Goal: Communication & Community: Answer question/provide support

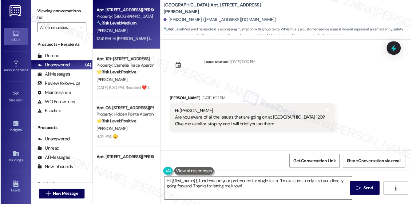
scroll to position [246, 0]
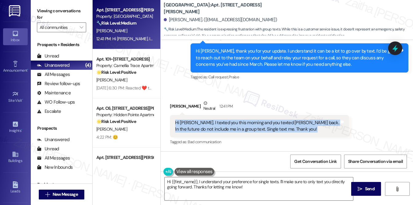
drag, startPoint x: 174, startPoint y: 122, endPoint x: 318, endPoint y: 127, distance: 144.7
click at [318, 127] on div "Hi [PERSON_NAME]. I texted you this morning and you texted [PERSON_NAME] back. …" at bounding box center [259, 126] width 179 height 22
copy div "Hi [PERSON_NAME]. I texted you this morning and you texted [PERSON_NAME] back. …"
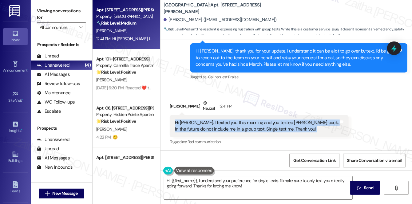
scroll to position [247, 0]
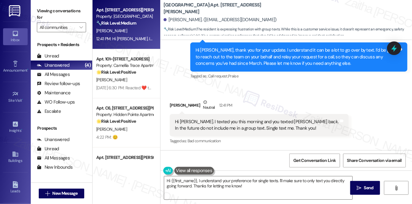
click at [271, 101] on div "[PERSON_NAME] Neutral 12:41 PM" at bounding box center [259, 106] width 179 height 15
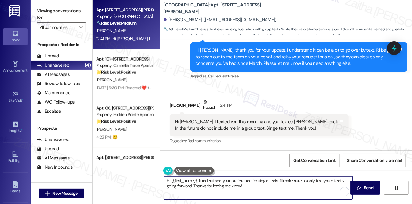
drag, startPoint x: 279, startPoint y: 179, endPoint x: 286, endPoint y: 190, distance: 13.2
click at [286, 190] on textarea "Hi {{first_name}}, I understand your preference for single texts. I'll make sur…" at bounding box center [258, 188] width 188 height 23
paste textarea "Since both you and [PERSON_NAME] are listed on the lease, our system automatica…"
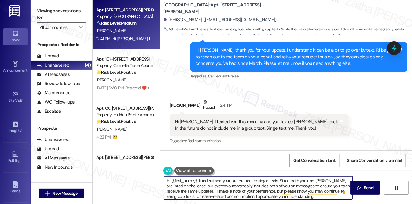
scroll to position [2, 0]
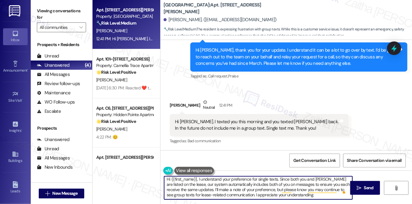
drag, startPoint x: 182, startPoint y: 194, endPoint x: 205, endPoint y: 194, distance: 22.5
click at [205, 194] on textarea "Hi {{first_name}}, I understand your preference for single texts. Since both yo…" at bounding box center [258, 188] width 188 height 23
click at [216, 194] on textarea "Hi {{first_name}}, I understand your preference for single texts. Since both yo…" at bounding box center [258, 188] width 188 height 23
click at [185, 194] on textarea "Hi {{first_name}}, I understand your preference for single texts. Since both yo…" at bounding box center [258, 188] width 188 height 23
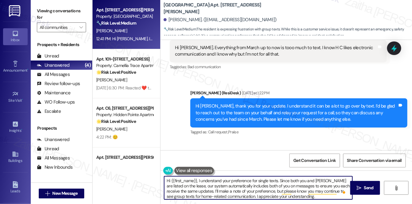
scroll to position [0, 0]
type textarea "Hi {{first_name}}, I understand your preference for single texts. Since both yo…"
click at [365, 187] on span "Send" at bounding box center [369, 188] width 10 height 6
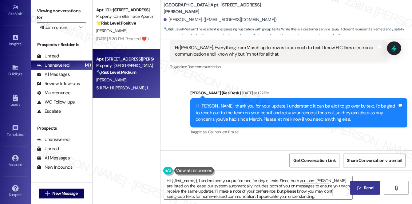
scroll to position [87, 0]
click at [17, 164] on div "Account" at bounding box center [15, 165] width 31 height 6
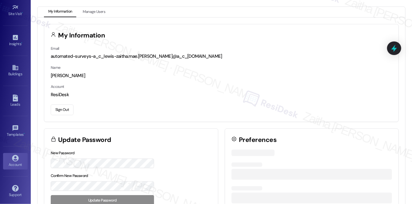
click at [62, 111] on button "Sign Out" at bounding box center [62, 110] width 23 height 11
